Goal: Task Accomplishment & Management: Understand process/instructions

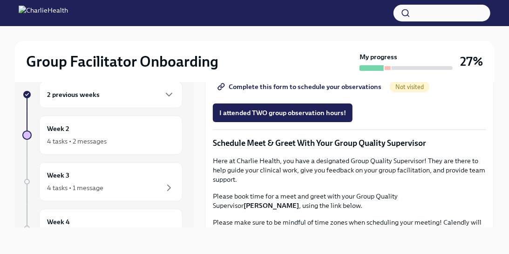
scroll to position [829, 0]
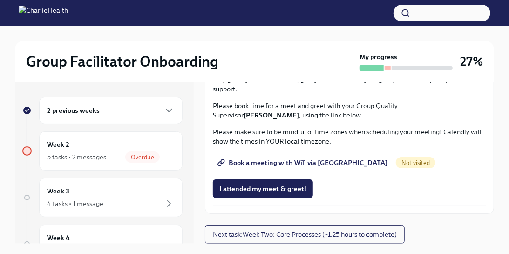
scroll to position [948, 0]
click at [275, 163] on span "Book a meeting with Will via [GEOGRAPHIC_DATA]" at bounding box center [304, 162] width 168 height 9
click at [282, 233] on span "Next task : Week Two: Core Processes (~1.25 hours to complete)" at bounding box center [305, 234] width 184 height 9
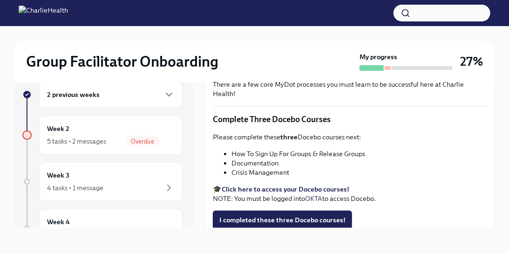
scroll to position [312, 0]
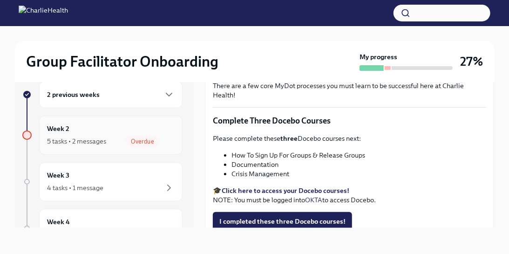
click at [104, 130] on div "Week 2 5 tasks • 2 messages Overdue" at bounding box center [111, 135] width 128 height 23
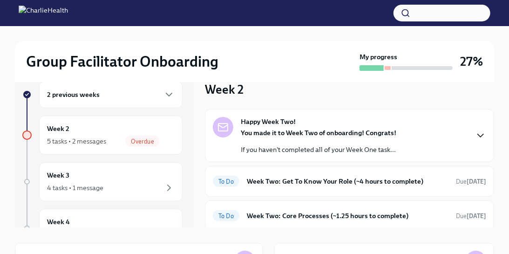
click at [481, 133] on icon "button" at bounding box center [480, 135] width 11 height 11
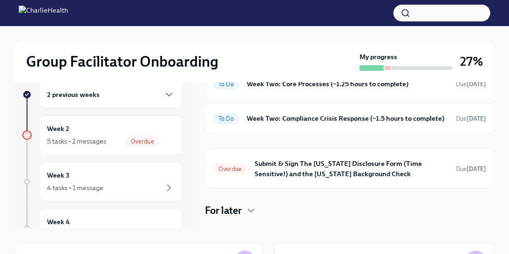
scroll to position [310, 0]
click at [431, 57] on div "To Do Week Two: Get To Know Your Role (~4 hours to complete) Due [DATE]" at bounding box center [350, 49] width 274 height 15
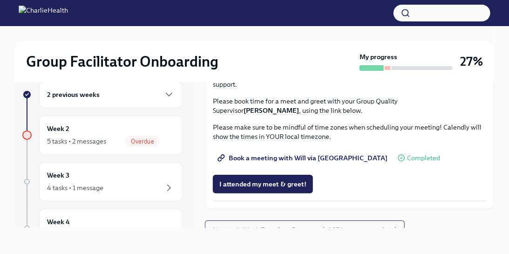
scroll to position [746, 0]
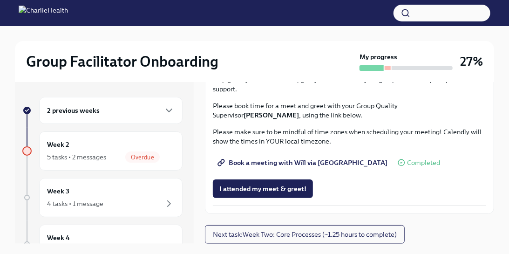
scroll to position [784, 0]
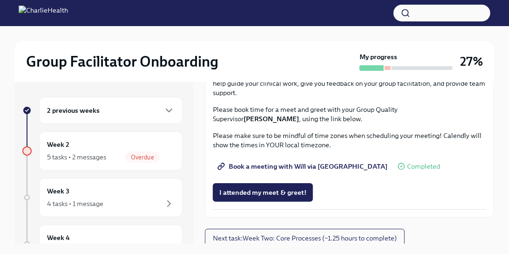
scroll to position [754, 0]
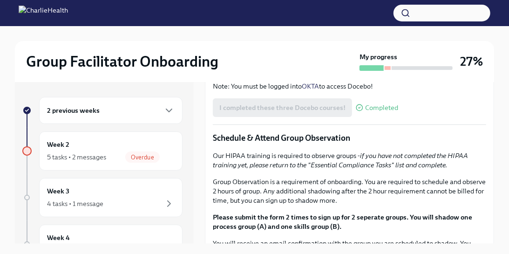
scroll to position [426, 0]
drag, startPoint x: 358, startPoint y: 156, endPoint x: 304, endPoint y: 168, distance: 55.4
drag, startPoint x: 457, startPoint y: 167, endPoint x: 310, endPoint y: 169, distance: 146.8
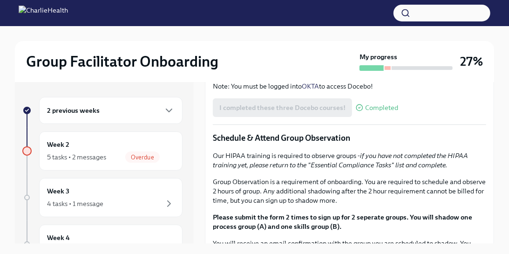
copy p "[URL][DOMAIN_NAME][PERSON_NAME]"
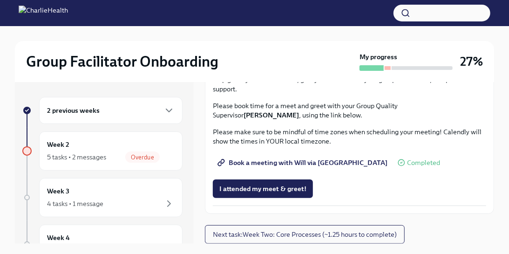
scroll to position [943, 0]
click at [249, 167] on span "Book a meeting with Will via [GEOGRAPHIC_DATA]" at bounding box center [304, 162] width 168 height 9
click at [249, 160] on span "Book a meeting with Will via [GEOGRAPHIC_DATA]" at bounding box center [304, 162] width 168 height 9
click at [299, 234] on span "Next task : Week Two: Core Processes (~1.25 hours to complete)" at bounding box center [305, 234] width 184 height 9
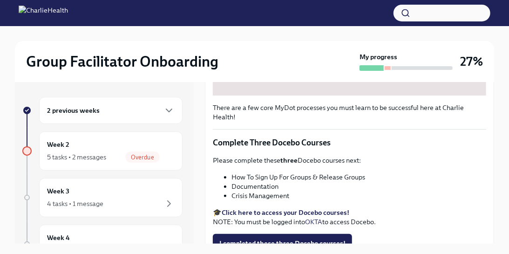
scroll to position [303, 0]
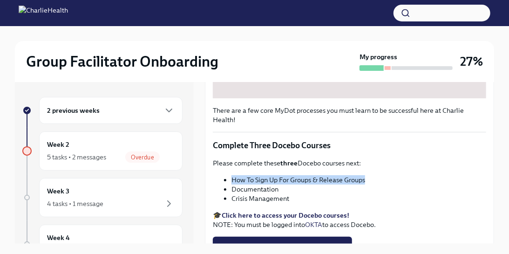
drag, startPoint x: 370, startPoint y: 170, endPoint x: 231, endPoint y: 166, distance: 139.4
click at [231, 175] on ul "How To Sign Up For Groups & Release Groups Documentation Crisis Management" at bounding box center [350, 189] width 274 height 28
copy li "How To Sign Up For Groups & Release Groups"
